Goal: Information Seeking & Learning: Learn about a topic

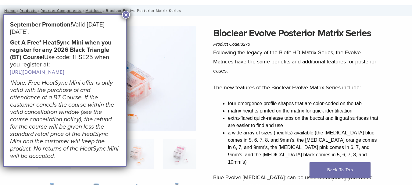
scroll to position [31, 0]
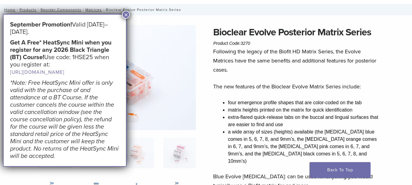
click at [124, 14] on button "×" at bounding box center [126, 15] width 8 height 8
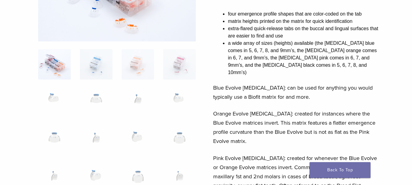
scroll to position [124, 0]
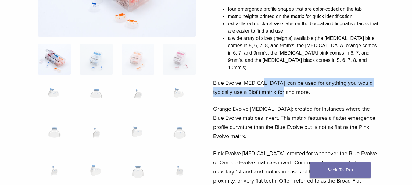
drag, startPoint x: 261, startPoint y: 74, endPoint x: 274, endPoint y: 84, distance: 16.1
click at [274, 84] on p "Blue Evolve Molar: can be used for anything you would typically use a Biofit ma…" at bounding box center [297, 87] width 168 height 18
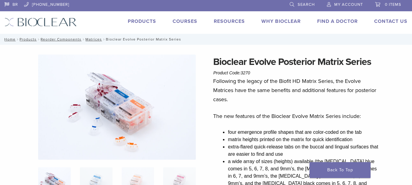
scroll to position [0, 0]
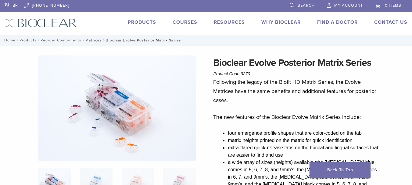
click at [95, 41] on link "Matrices" at bounding box center [93, 40] width 16 height 4
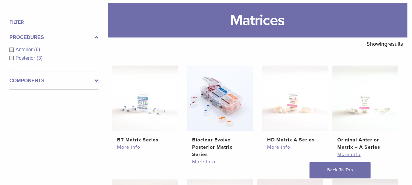
scroll to position [75, 0]
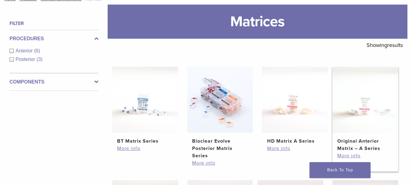
click at [368, 116] on img at bounding box center [366, 100] width 66 height 66
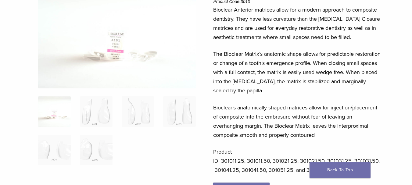
scroll to position [77, 0]
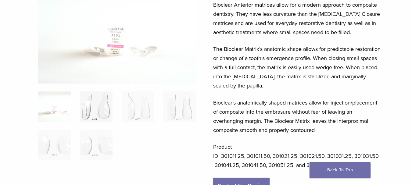
click at [97, 111] on img at bounding box center [96, 107] width 33 height 31
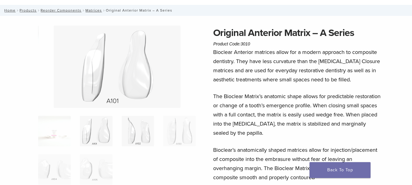
scroll to position [0, 0]
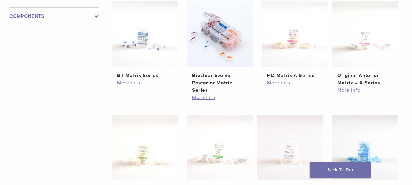
scroll to position [132, 0]
